Goal: Transaction & Acquisition: Download file/media

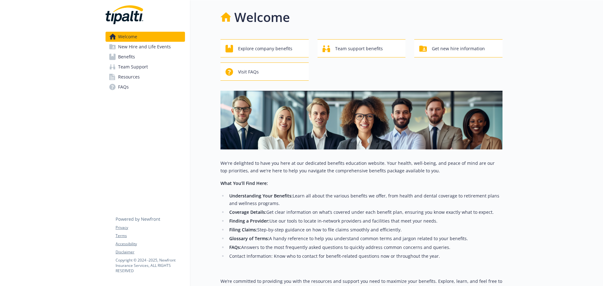
click at [128, 57] on span "Benefits" at bounding box center [126, 57] width 17 height 10
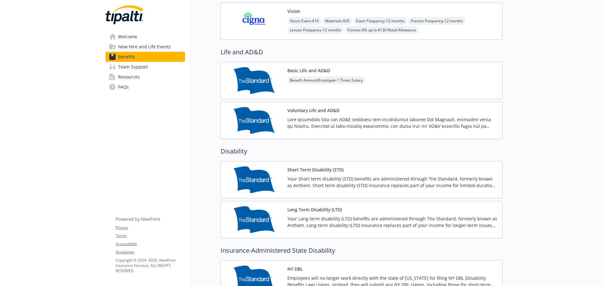
scroll to position [377, 0]
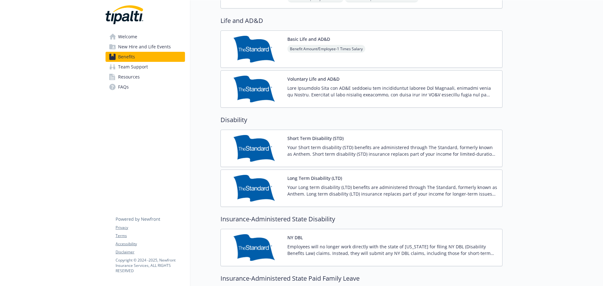
click at [314, 186] on p "Your Long term disability (LTD) benefits are administered through The Standard,…" at bounding box center [392, 190] width 210 height 13
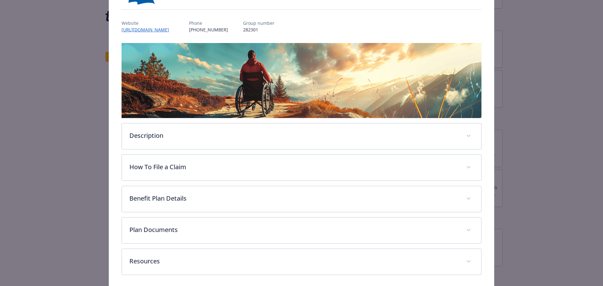
scroll to position [87, 0]
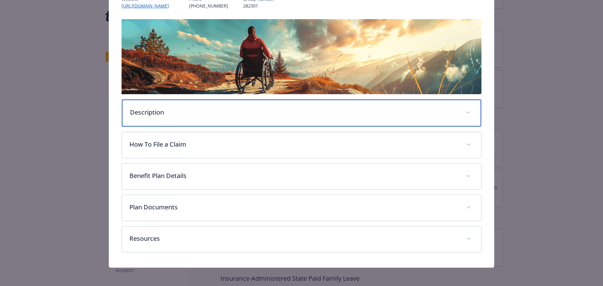
click at [185, 121] on div "Description" at bounding box center [302, 113] width 360 height 27
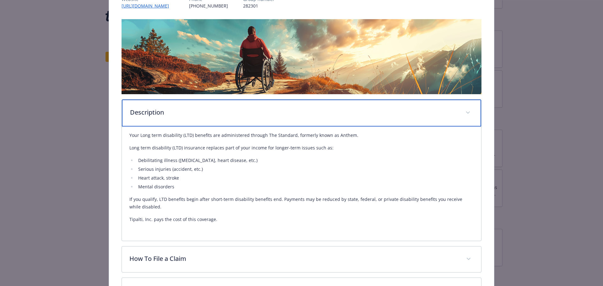
scroll to position [118, 0]
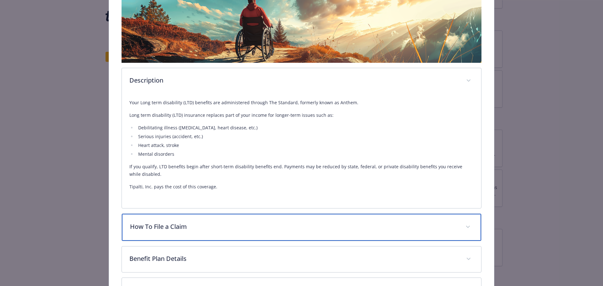
click at [207, 227] on p "How To File a Claim" at bounding box center [294, 226] width 328 height 9
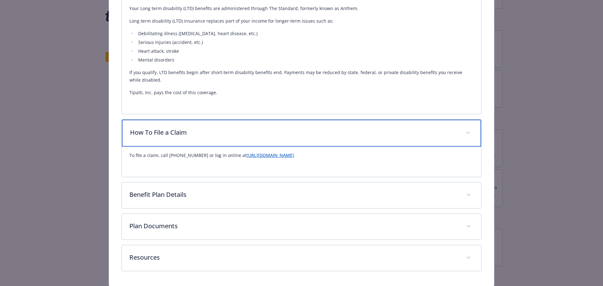
scroll to position [233, 0]
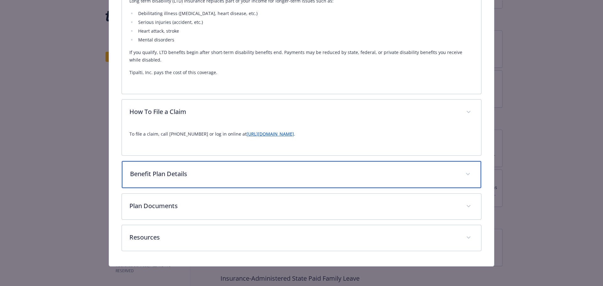
click at [198, 181] on div "Benefit Plan Details" at bounding box center [302, 174] width 360 height 27
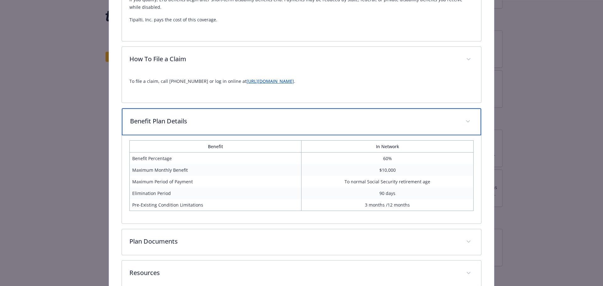
scroll to position [321, 0]
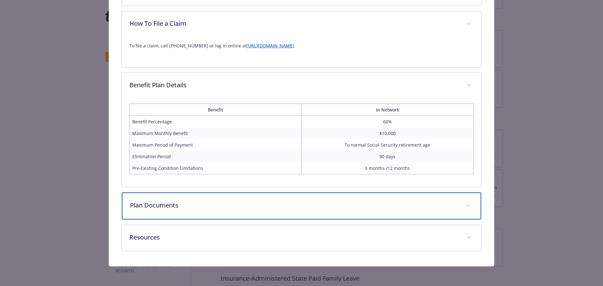
click at [178, 203] on p "Plan Documents" at bounding box center [294, 205] width 328 height 9
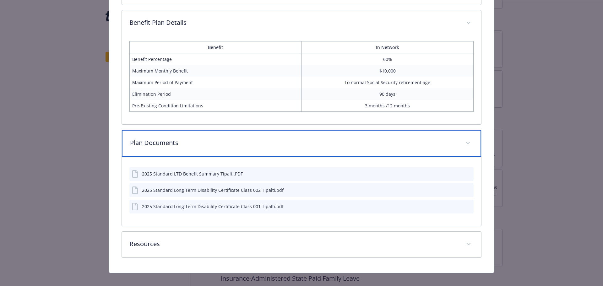
scroll to position [390, 0]
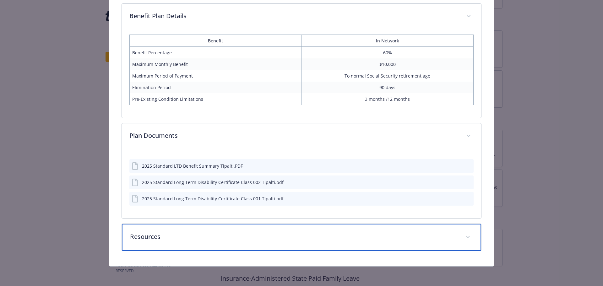
click at [177, 240] on p "Resources" at bounding box center [294, 236] width 328 height 9
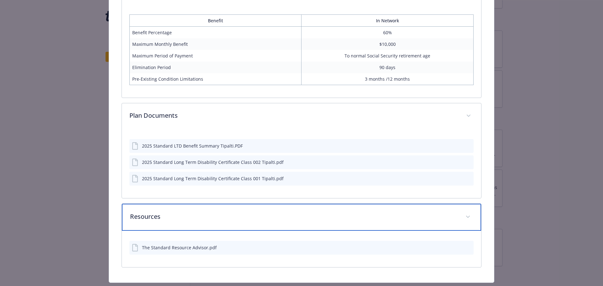
scroll to position [426, 0]
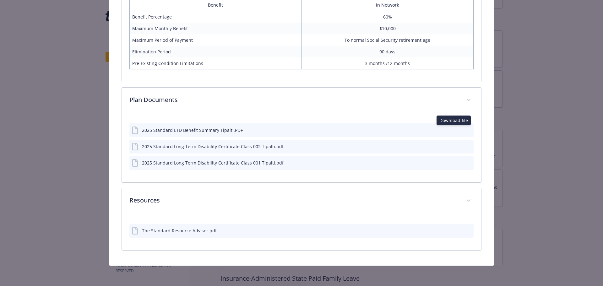
click at [456, 129] on icon "download file" at bounding box center [458, 129] width 4 height 4
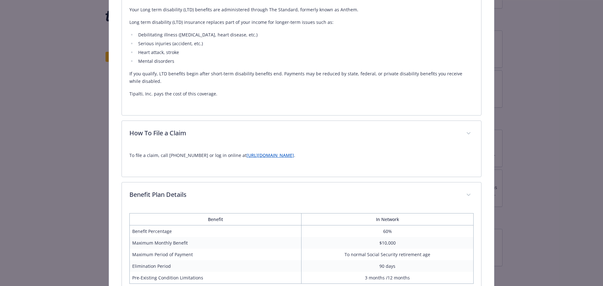
scroll to position [251, 0]
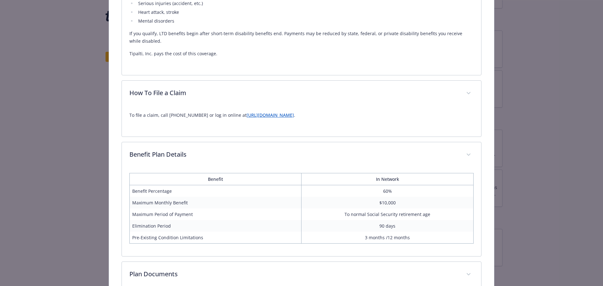
click at [252, 114] on link "[URL][DOMAIN_NAME]" at bounding box center [270, 115] width 47 height 6
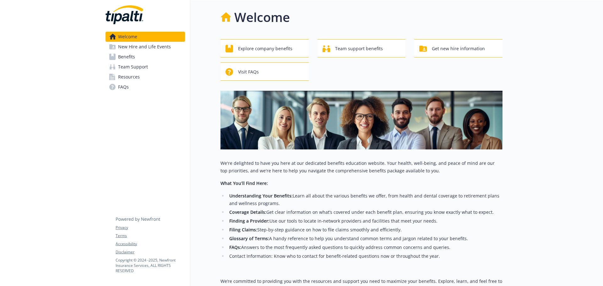
drag, startPoint x: 129, startPoint y: 59, endPoint x: 139, endPoint y: 59, distance: 9.7
click at [129, 59] on span "Benefits" at bounding box center [126, 57] width 17 height 10
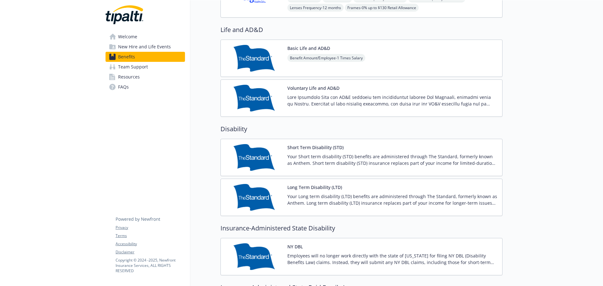
scroll to position [377, 0]
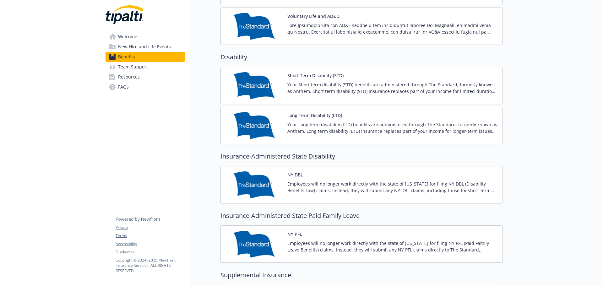
click at [298, 84] on p "Your Short term disability (STD) benefits are administered through The Standard…" at bounding box center [392, 87] width 210 height 13
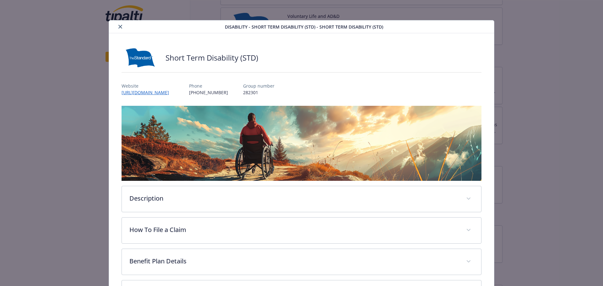
scroll to position [19, 0]
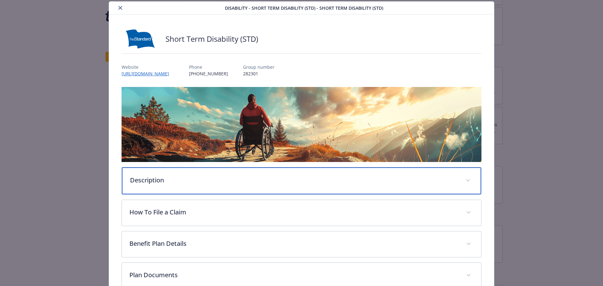
click at [243, 176] on p "Description" at bounding box center [294, 180] width 328 height 9
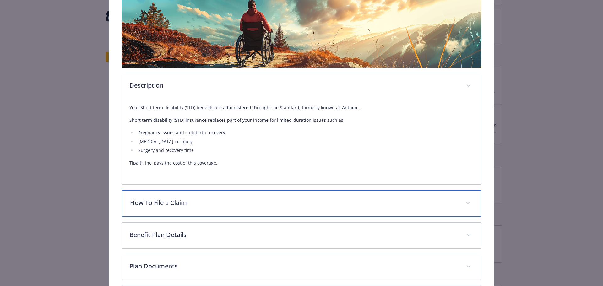
click at [240, 199] on p "How To File a Claim" at bounding box center [294, 202] width 328 height 9
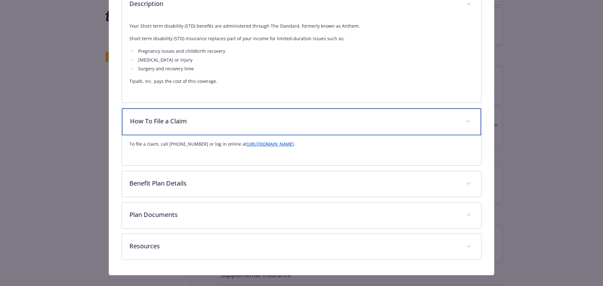
scroll to position [204, 0]
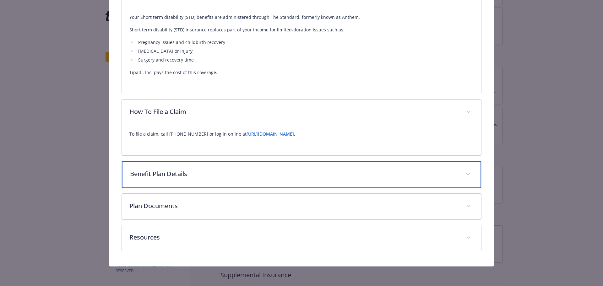
click at [238, 172] on p "Benefit Plan Details" at bounding box center [294, 173] width 328 height 9
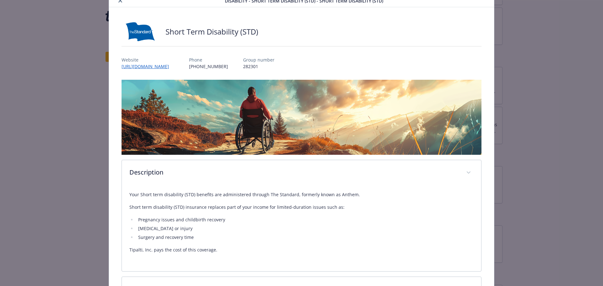
scroll to position [0, 0]
